Goal: Task Accomplishment & Management: Manage account settings

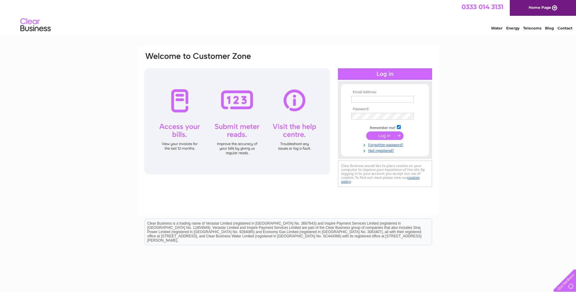
drag, startPoint x: 0, startPoint y: 0, endPoint x: 381, endPoint y: 102, distance: 394.7
click at [381, 102] on input "text" at bounding box center [383, 99] width 63 height 7
type input "max.stewart@g-s.co.uk"
click at [366, 132] on input "submit" at bounding box center [384, 136] width 37 height 9
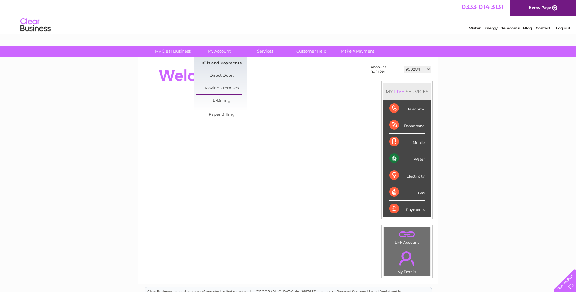
click at [222, 61] on link "Bills and Payments" at bounding box center [222, 63] width 50 height 12
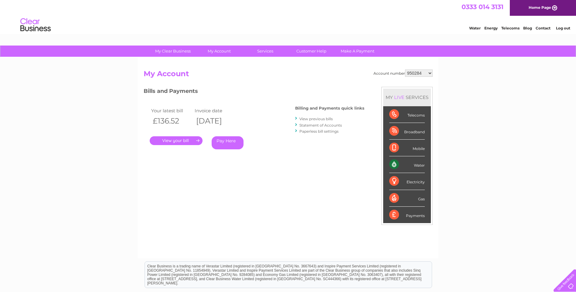
click at [184, 143] on link "." at bounding box center [176, 140] width 53 height 9
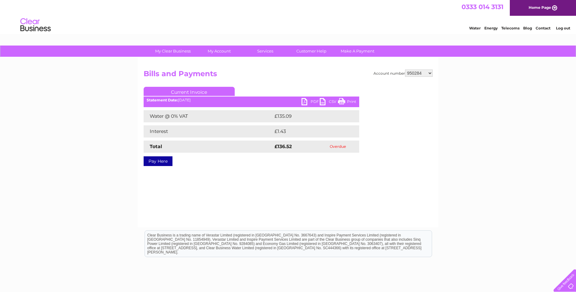
click at [305, 103] on link "PDF" at bounding box center [311, 102] width 18 height 9
